Goal: Check status: Check status

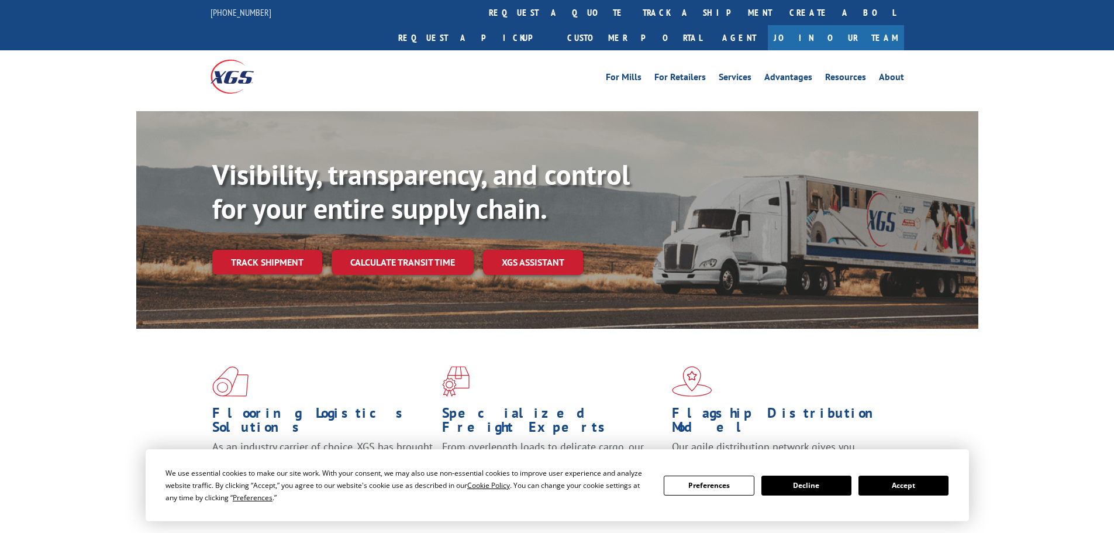
click at [634, 7] on link "track a shipment" at bounding box center [707, 12] width 147 height 25
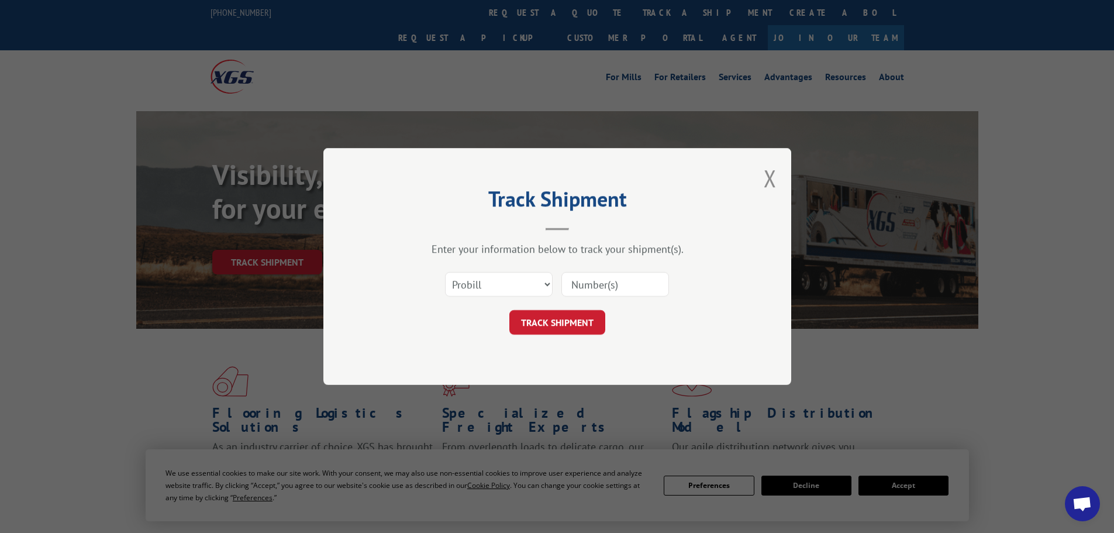
click at [588, 281] on input at bounding box center [616, 284] width 108 height 25
paste input "534377"
type input "534377"
click at [579, 321] on button "TRACK SHIPMENT" at bounding box center [557, 322] width 96 height 25
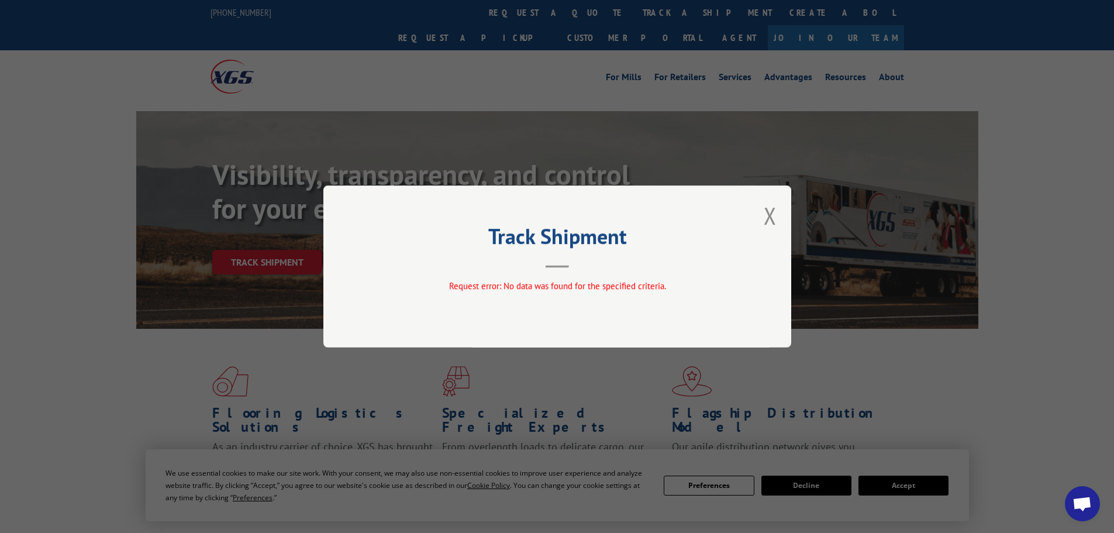
drag, startPoint x: 783, startPoint y: 218, endPoint x: 676, endPoint y: 174, distance: 115.7
click at [777, 212] on div "Track Shipment Request error: No data was found for the specified criteria." at bounding box center [557, 266] width 468 height 162
click at [771, 216] on button "Close modal" at bounding box center [770, 215] width 13 height 31
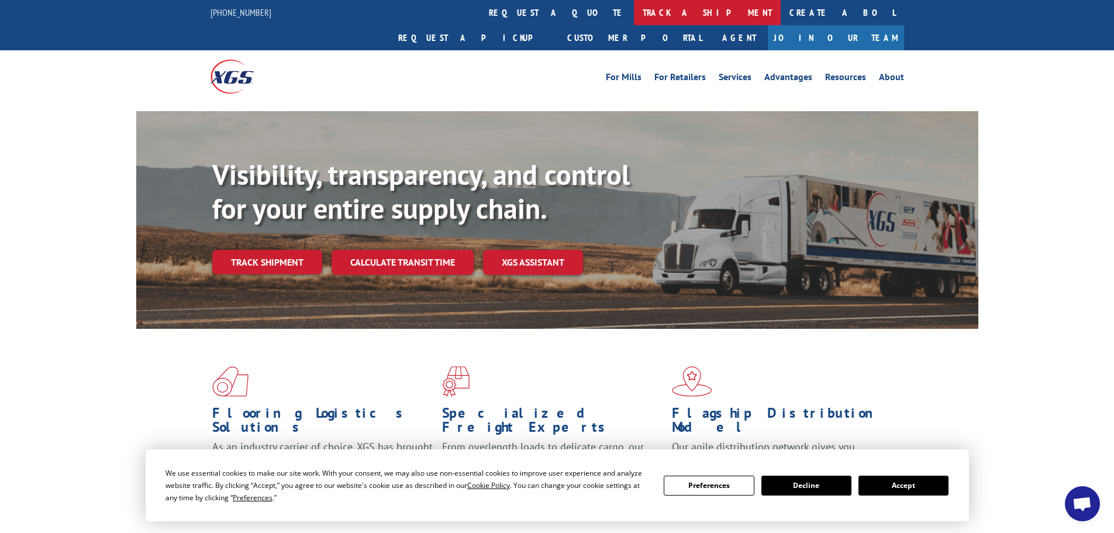
click at [634, 13] on link "track a shipment" at bounding box center [707, 12] width 147 height 25
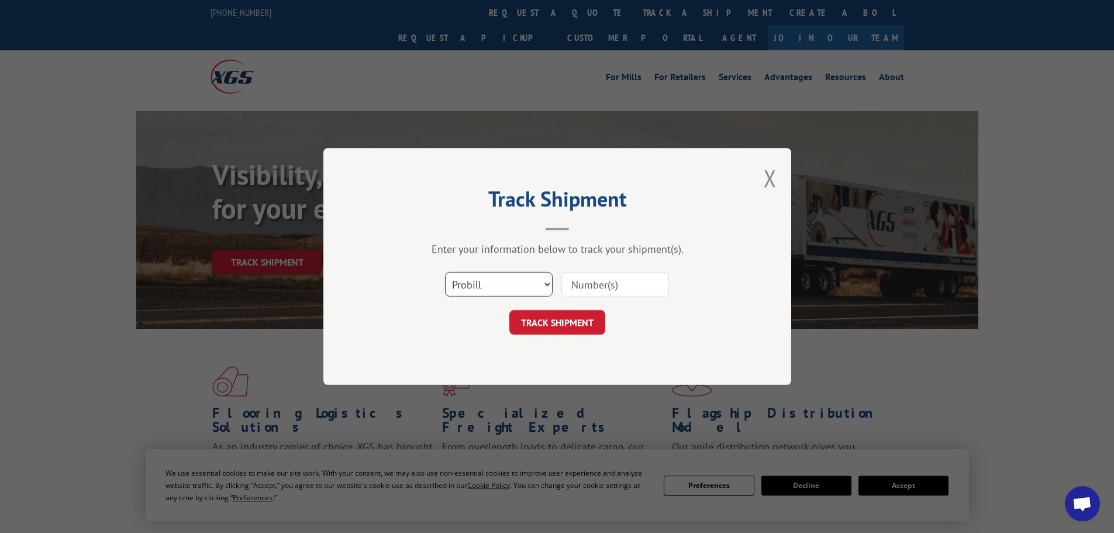
click at [519, 285] on select "Select category... Probill BOL PO" at bounding box center [499, 284] width 108 height 25
select select "bol"
click at [445, 272] on select "Select category... Probill BOL PO" at bounding box center [499, 284] width 108 height 25
click at [611, 283] on input at bounding box center [616, 284] width 108 height 25
paste input "5628860"
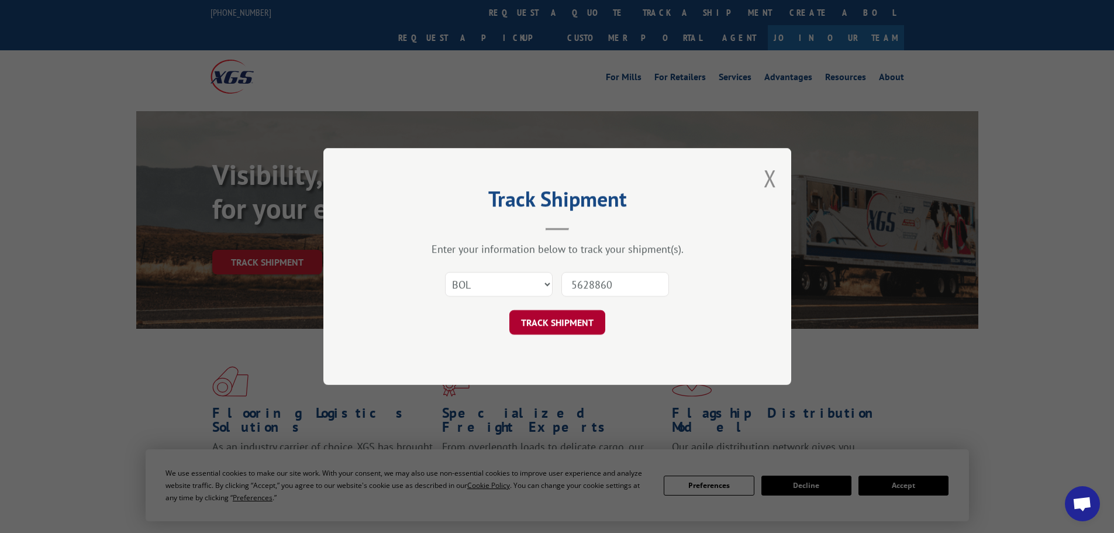
type input "5628860"
click at [558, 318] on button "TRACK SHIPMENT" at bounding box center [557, 322] width 96 height 25
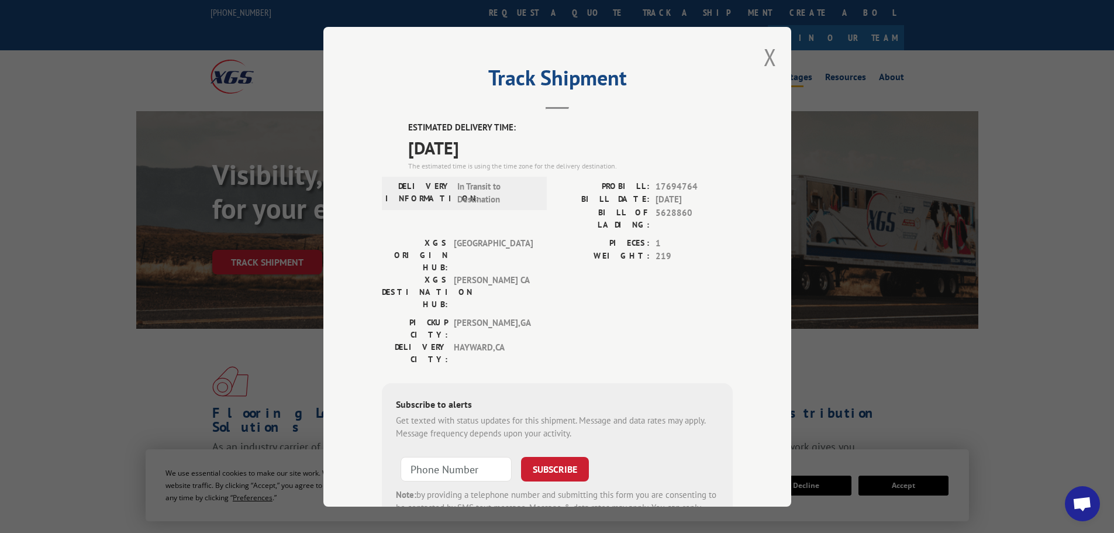
click at [767, 53] on button "Close modal" at bounding box center [770, 57] width 13 height 31
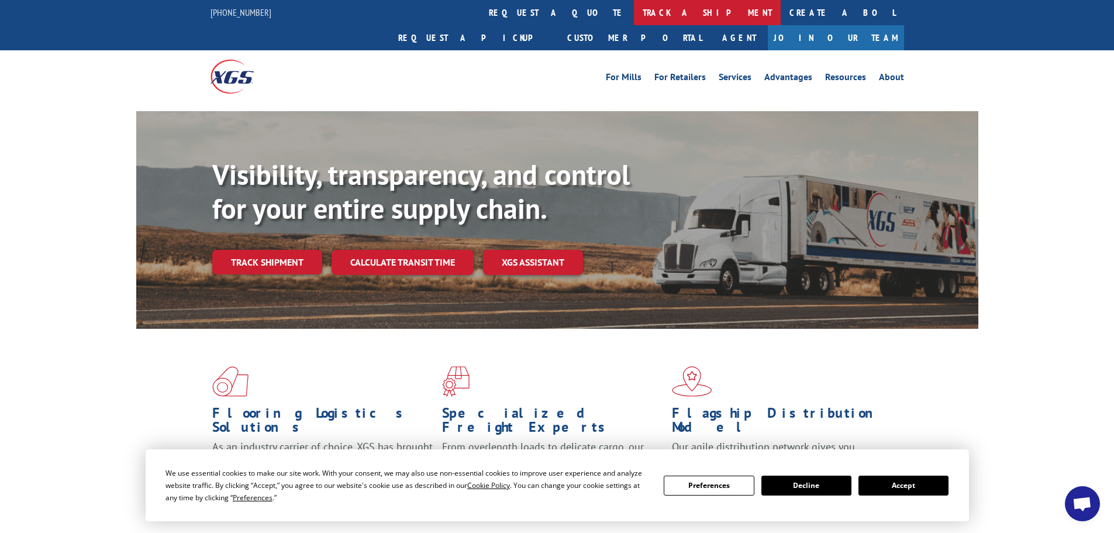
click at [634, 11] on link "track a shipment" at bounding box center [707, 12] width 147 height 25
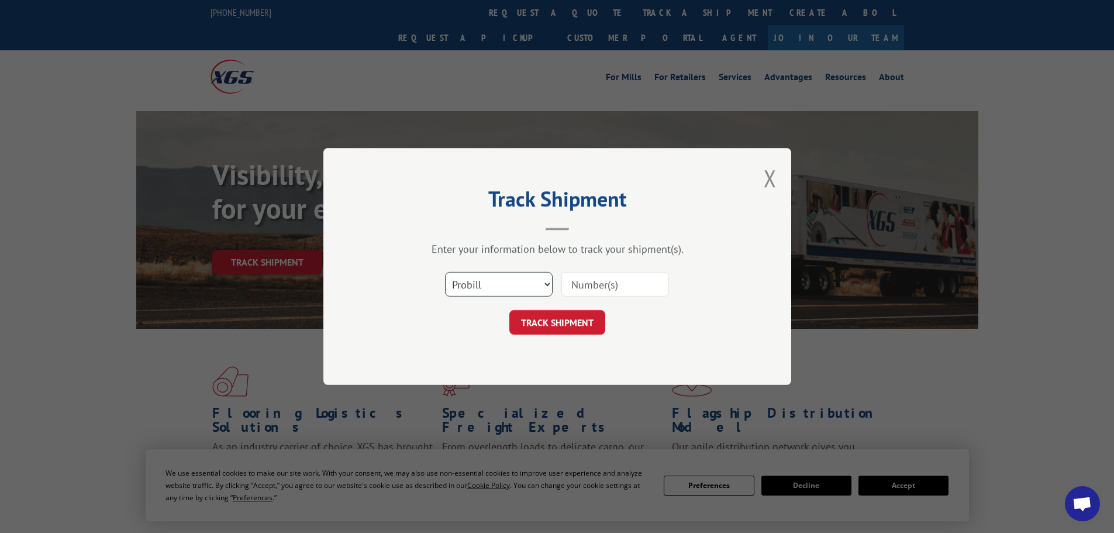
click at [504, 275] on select "Select category... Probill BOL PO" at bounding box center [499, 284] width 108 height 25
select select "bol"
click at [445, 272] on select "Select category... Probill BOL PO" at bounding box center [499, 284] width 108 height 25
click at [573, 286] on input at bounding box center [616, 284] width 108 height 25
paste input "5628860"
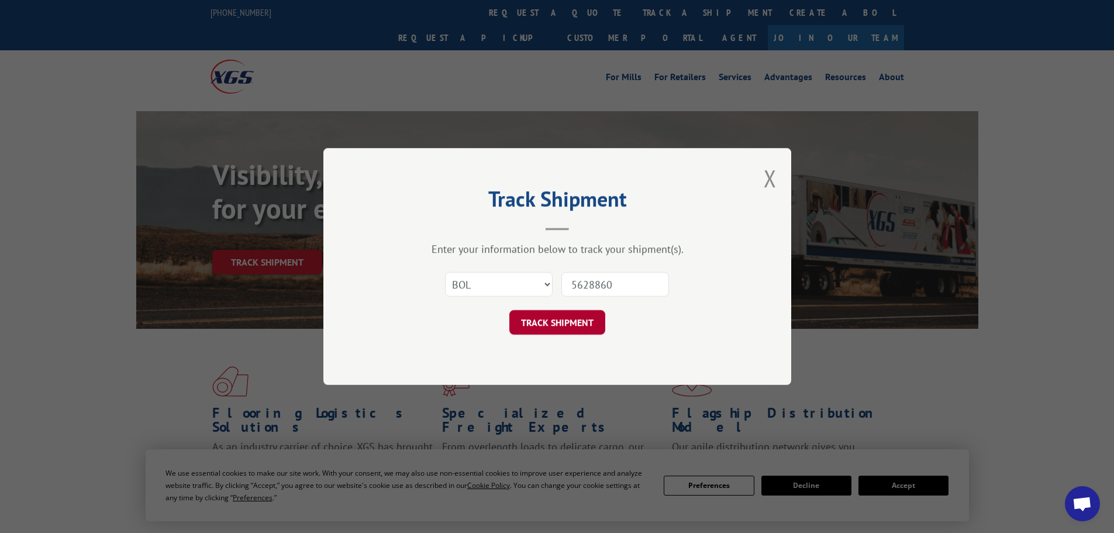
type input "5628860"
click at [570, 321] on button "TRACK SHIPMENT" at bounding box center [557, 322] width 96 height 25
